Goal: Information Seeking & Learning: Learn about a topic

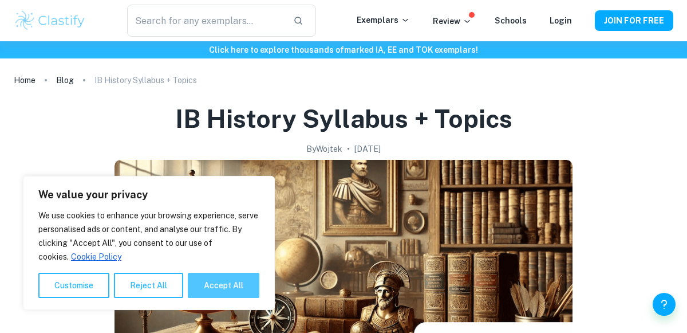
click at [230, 296] on button "Accept All" at bounding box center [224, 285] width 72 height 25
checkbox input "true"
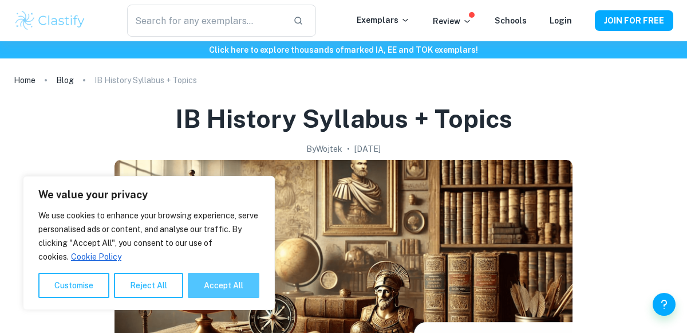
checkbox input "true"
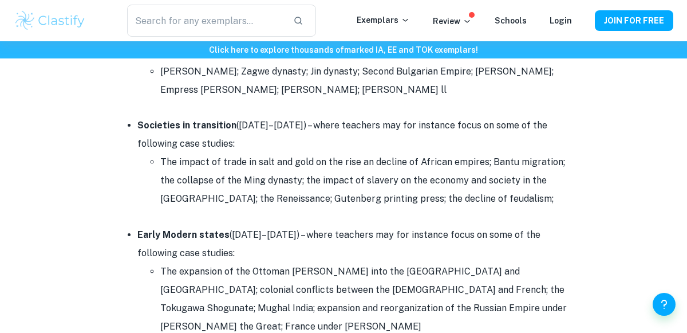
scroll to position [1490, 0]
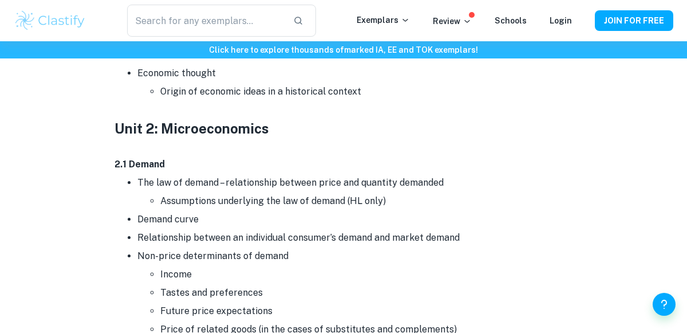
scroll to position [1205, 0]
